Goal: Go to known website: Access a specific website the user already knows

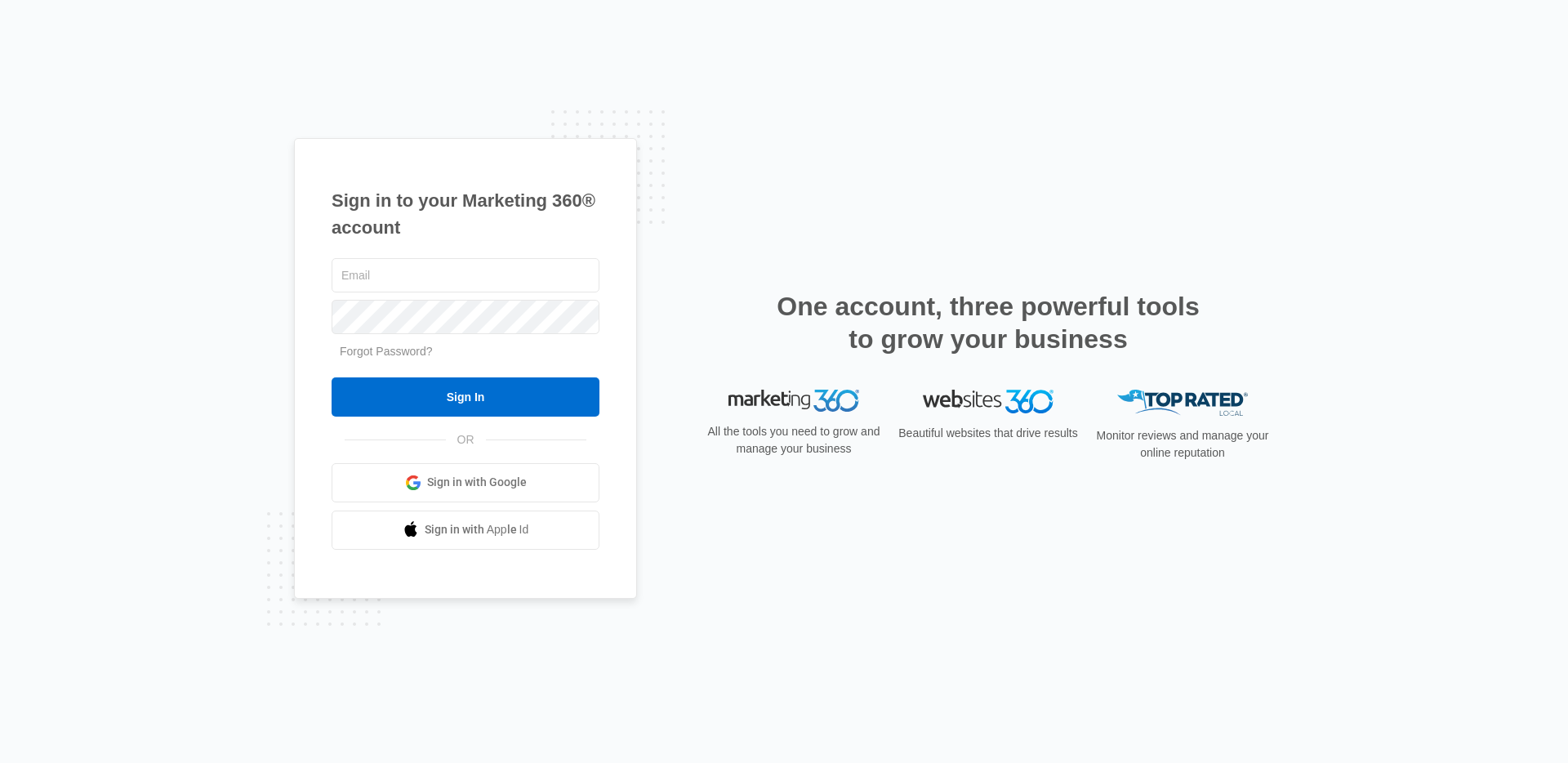
click at [395, 488] on link "Sign in with Google" at bounding box center [465, 483] width 268 height 39
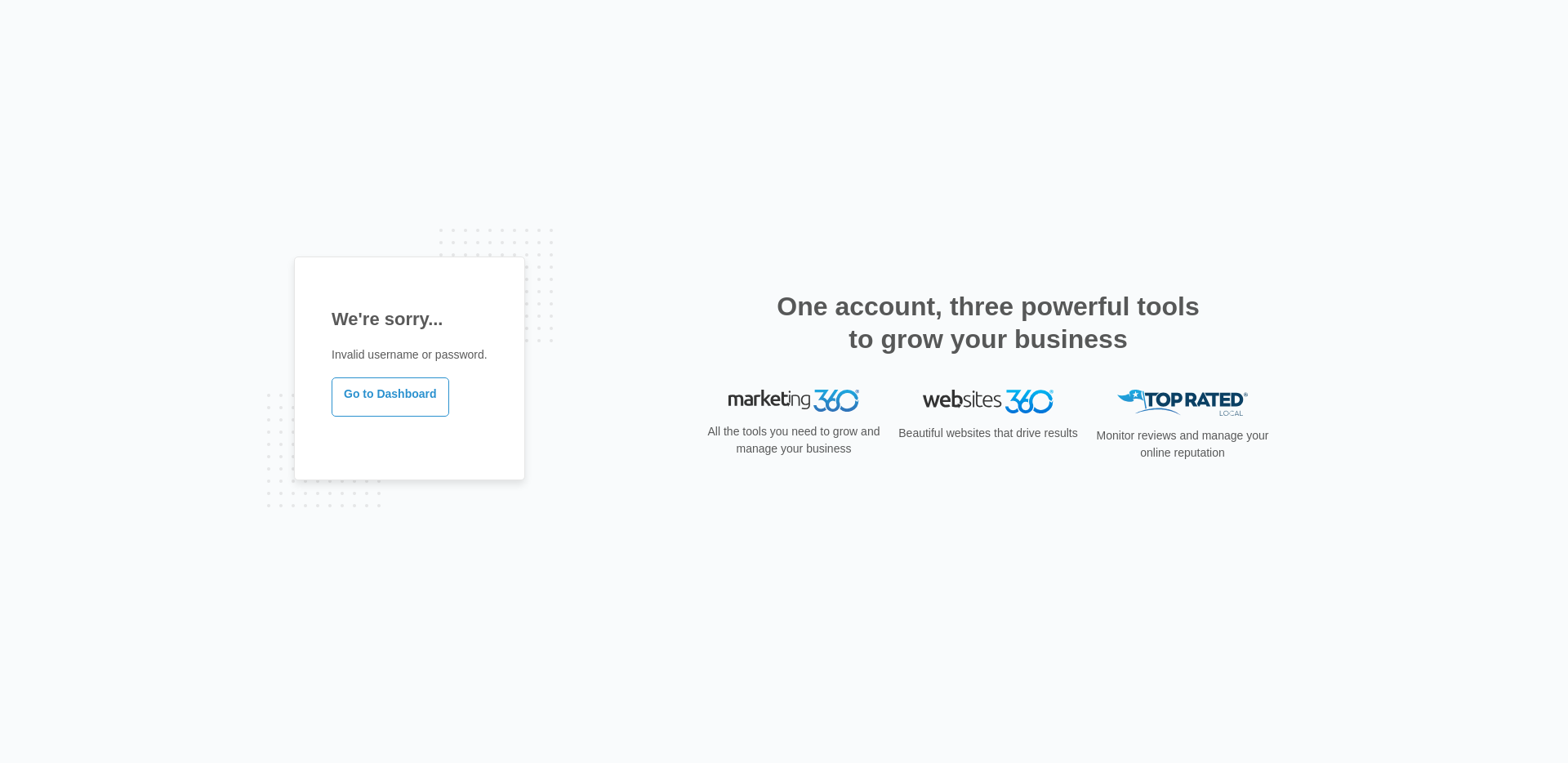
drag, startPoint x: 366, startPoint y: 399, endPoint x: 468, endPoint y: 407, distance: 102.3
click at [366, 399] on link "Go to Dashboard" at bounding box center [390, 397] width 118 height 39
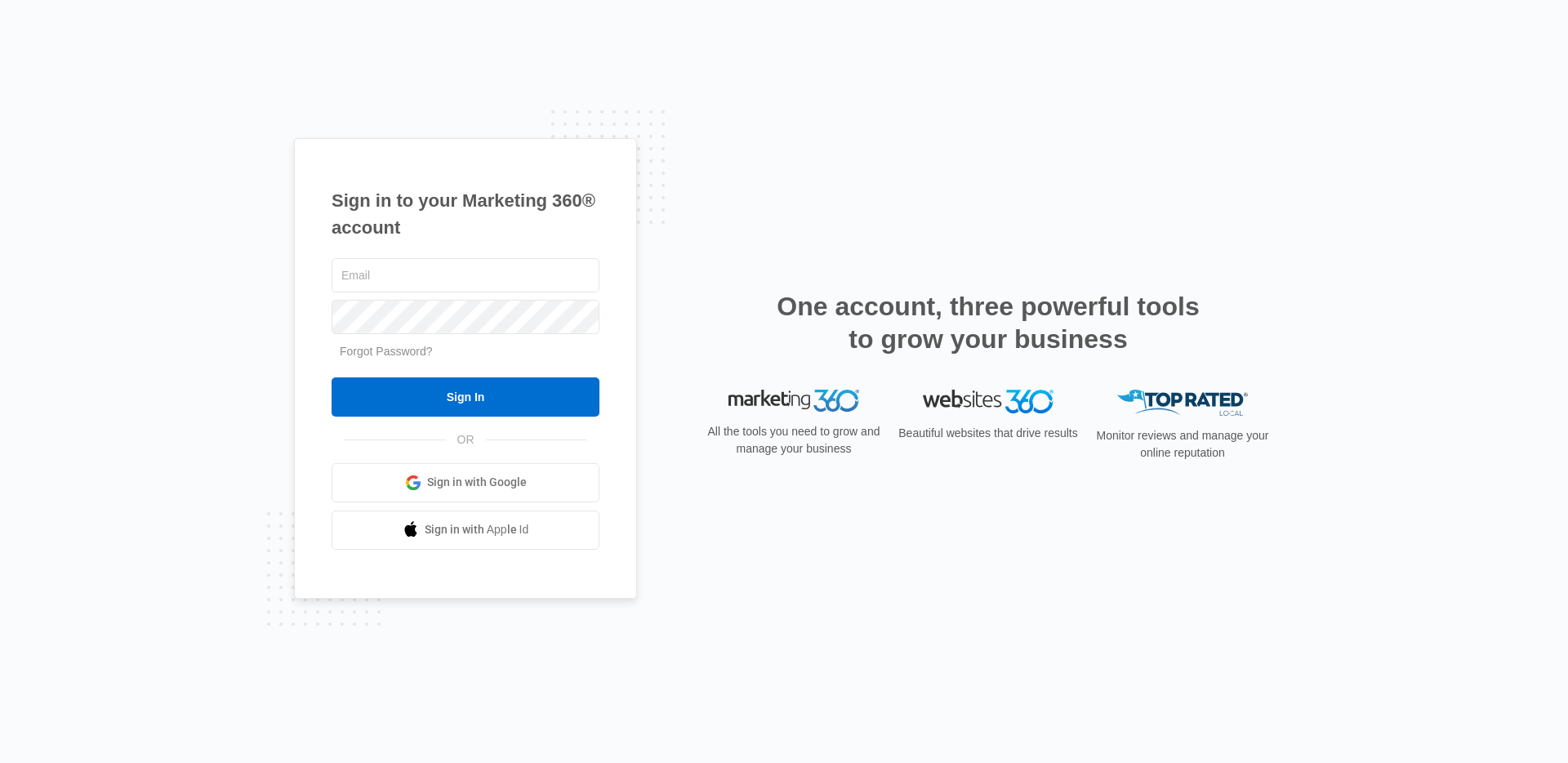
click at [376, 483] on link "Sign in with Google" at bounding box center [465, 483] width 268 height 39
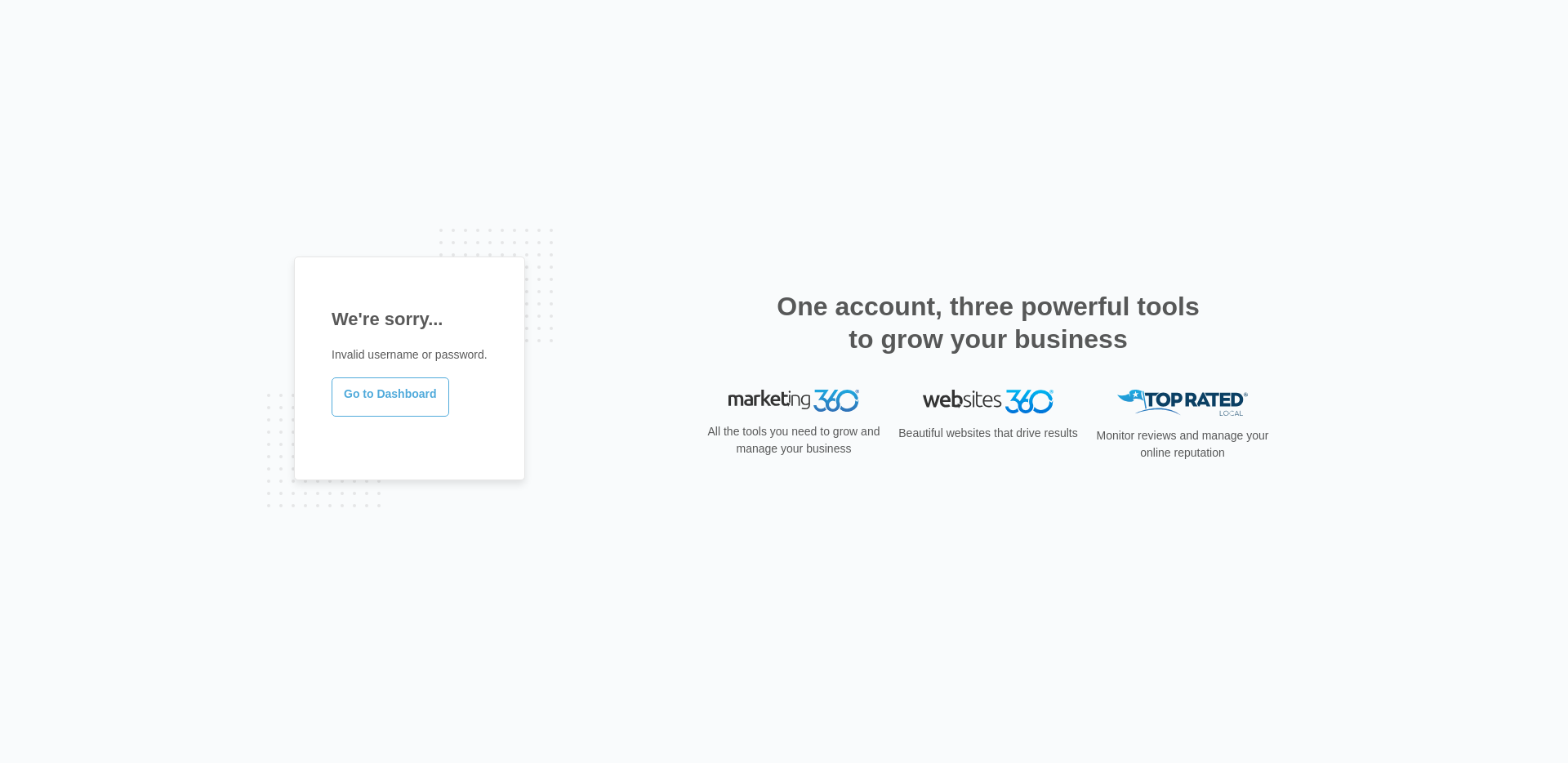
click at [424, 398] on link "Go to Dashboard" at bounding box center [390, 397] width 118 height 39
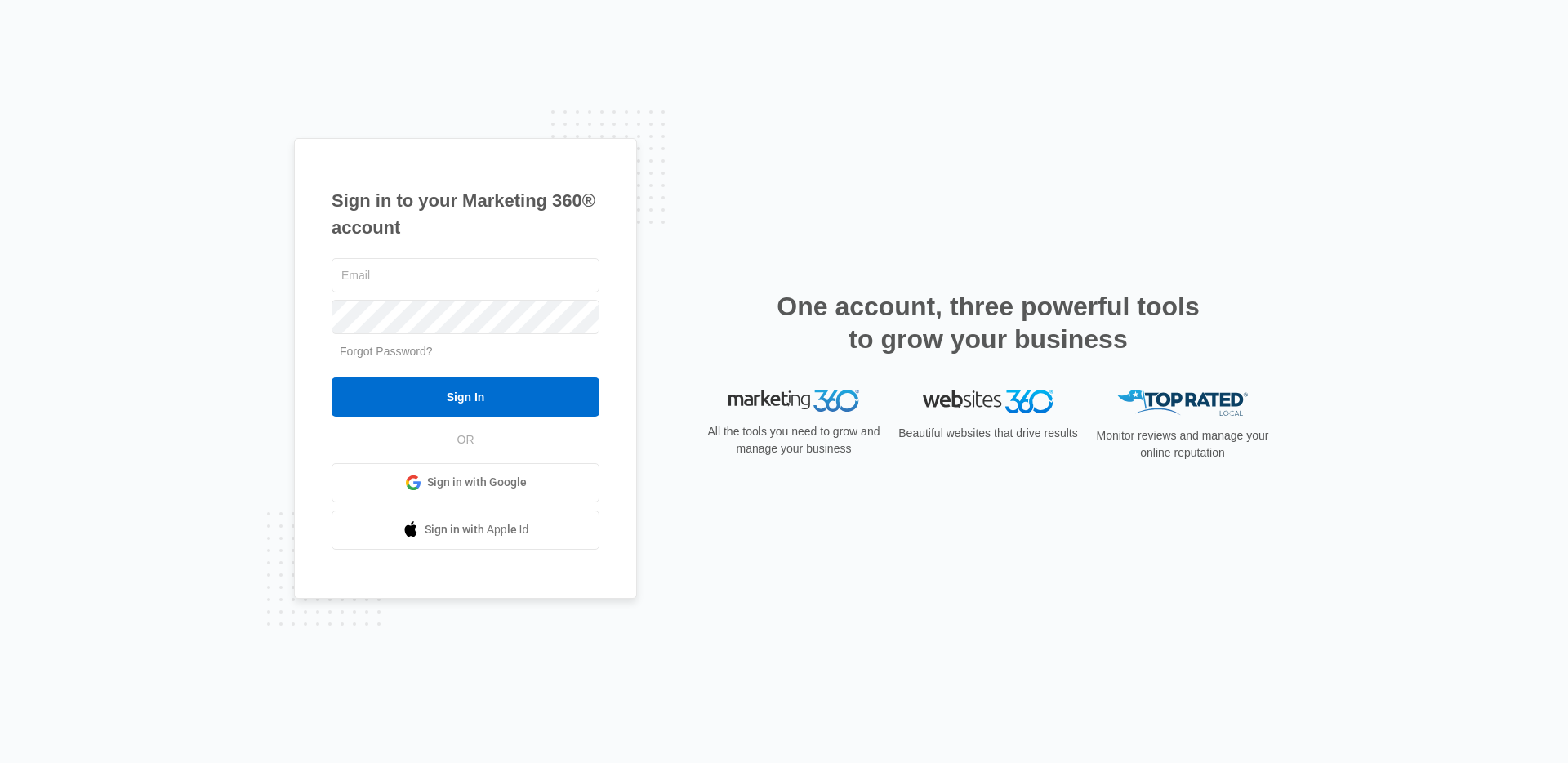
click at [779, 200] on div "Sign in to your Marketing 360® account Forgot Password? Sign In OR" at bounding box center [784, 381] width 980 height 487
